Goal: Information Seeking & Learning: Understand process/instructions

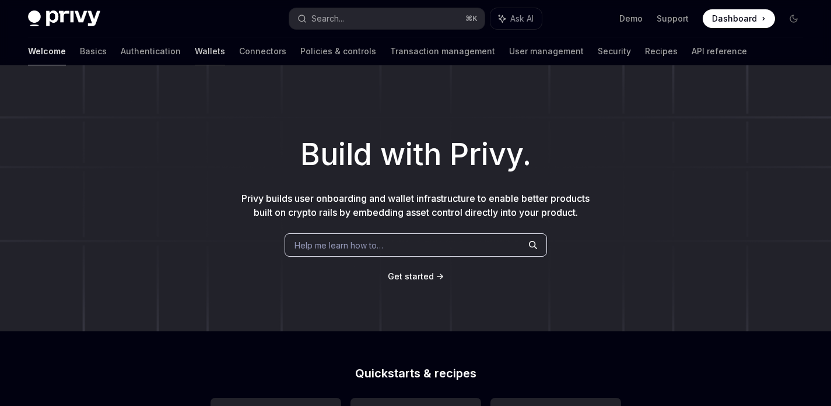
click at [195, 55] on link "Wallets" at bounding box center [210, 51] width 30 height 28
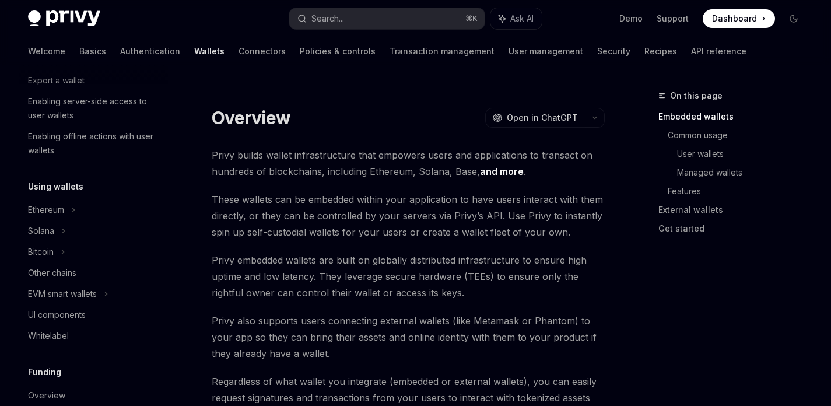
scroll to position [208, 0]
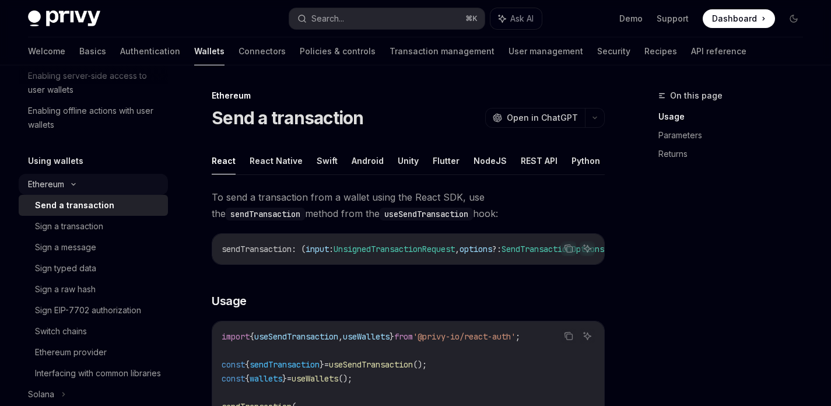
scroll to position [211, 0]
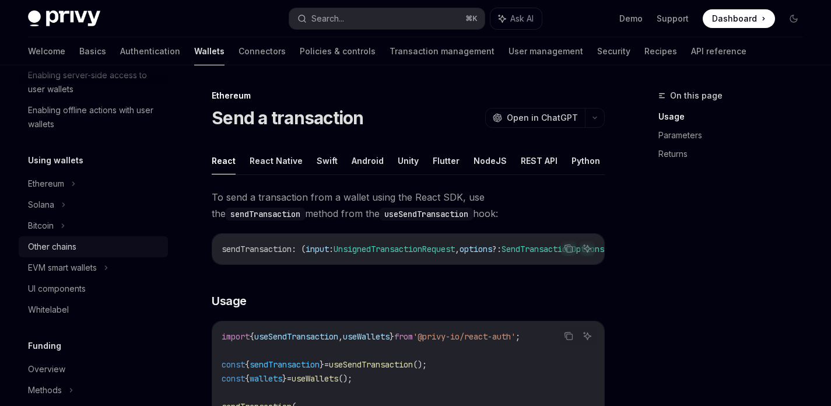
click at [111, 238] on link "Other chains" at bounding box center [93, 246] width 149 height 21
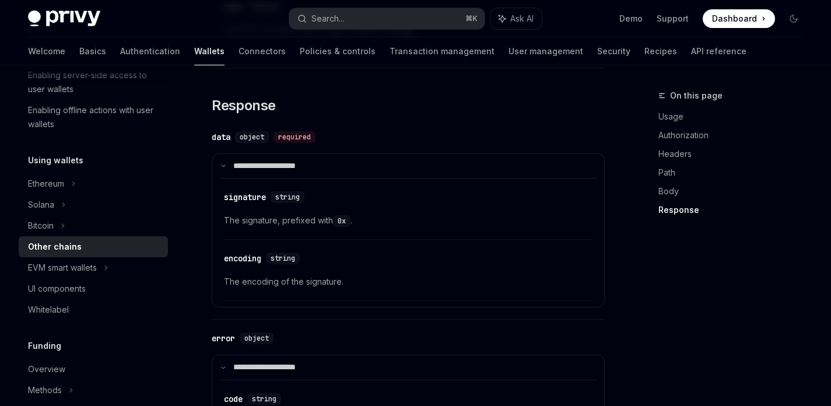
scroll to position [1539, 0]
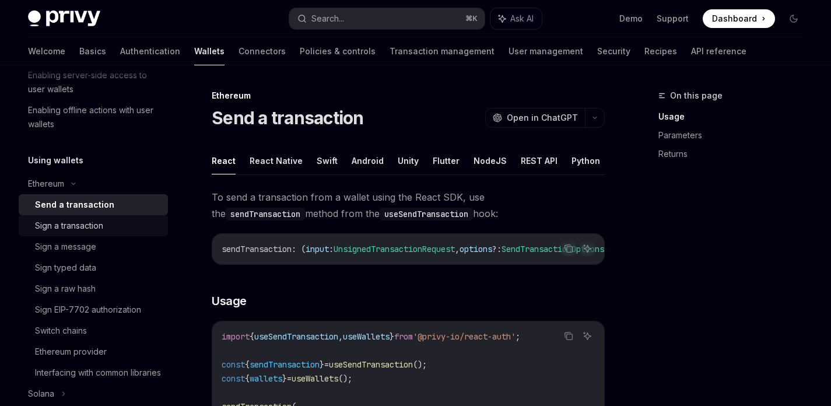
click at [99, 234] on link "Sign a transaction" at bounding box center [93, 225] width 149 height 21
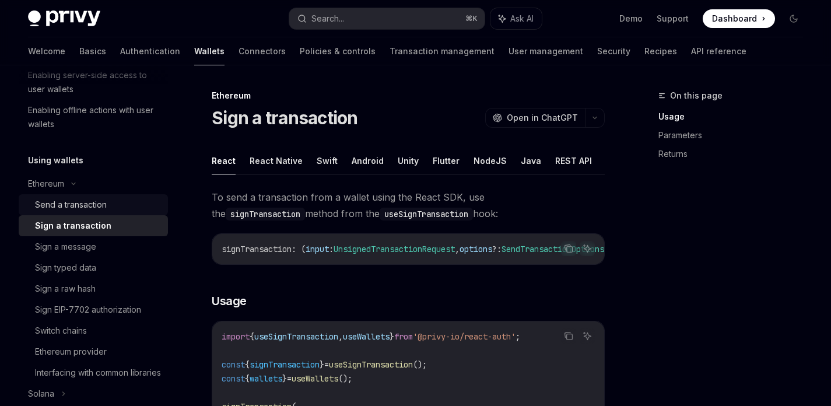
click at [104, 214] on link "Send a transaction" at bounding box center [93, 204] width 149 height 21
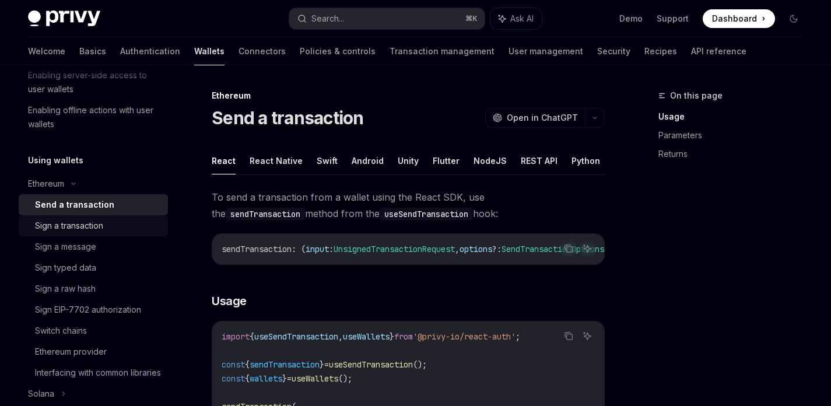
click at [103, 229] on div "Sign a transaction" at bounding box center [69, 226] width 68 height 14
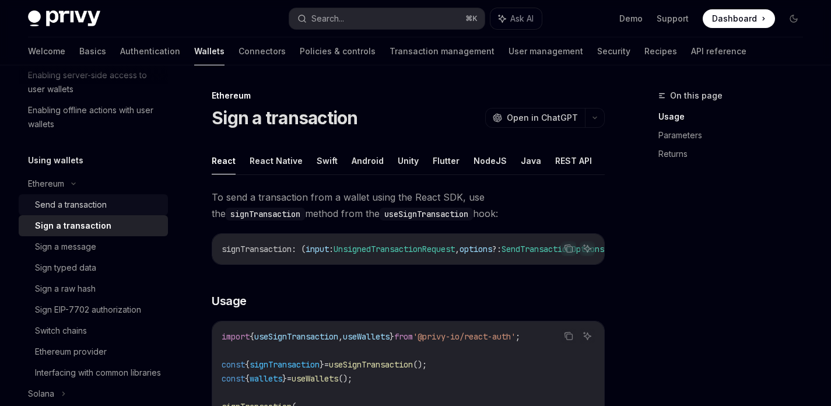
click at [112, 207] on div "Send a transaction" at bounding box center [98, 205] width 126 height 14
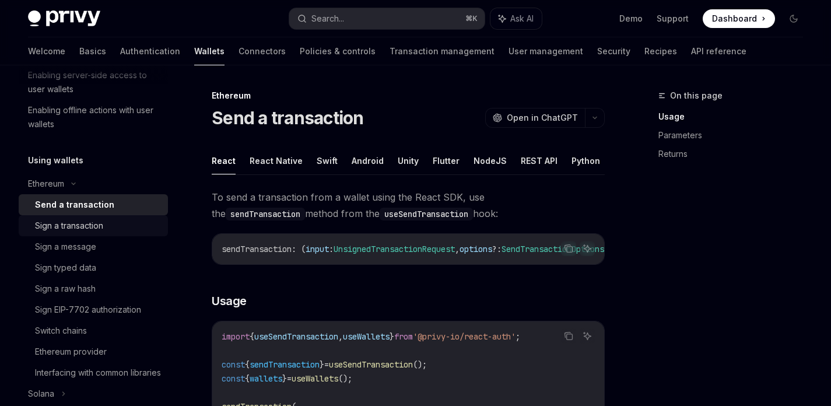
click at [109, 222] on div "Sign a transaction" at bounding box center [98, 226] width 126 height 14
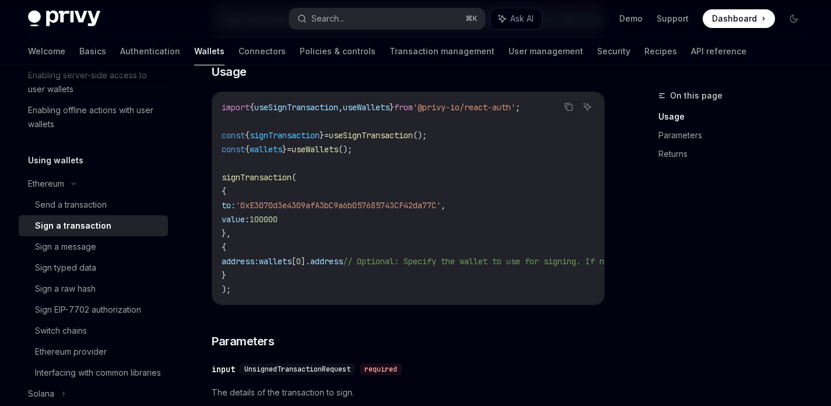
scroll to position [50, 0]
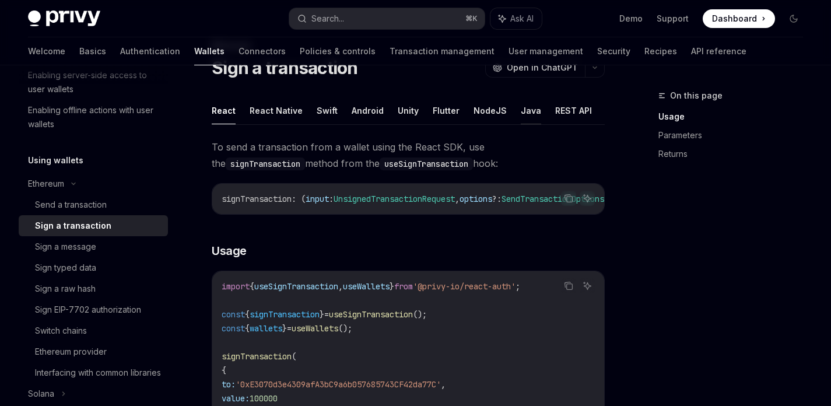
click at [521, 116] on button "Java" at bounding box center [531, 110] width 20 height 27
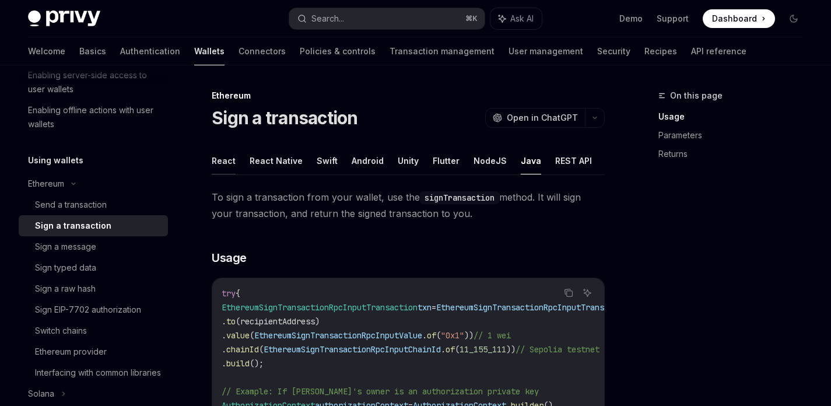
click at [222, 163] on button "React" at bounding box center [224, 160] width 24 height 27
type textarea "*"
